Goal: Check status: Check status

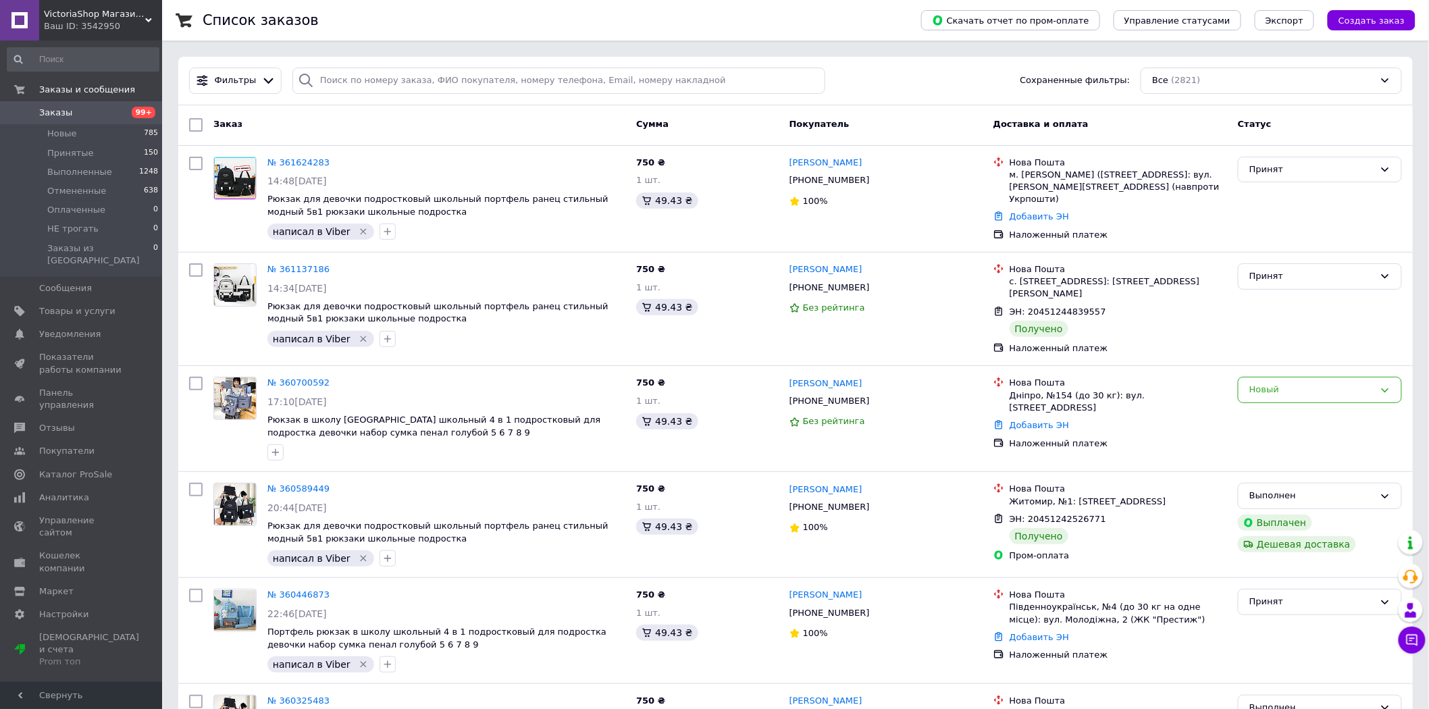
click at [86, 111] on span "Заказы" at bounding box center [82, 113] width 86 height 12
